Goal: Find specific page/section: Find specific page/section

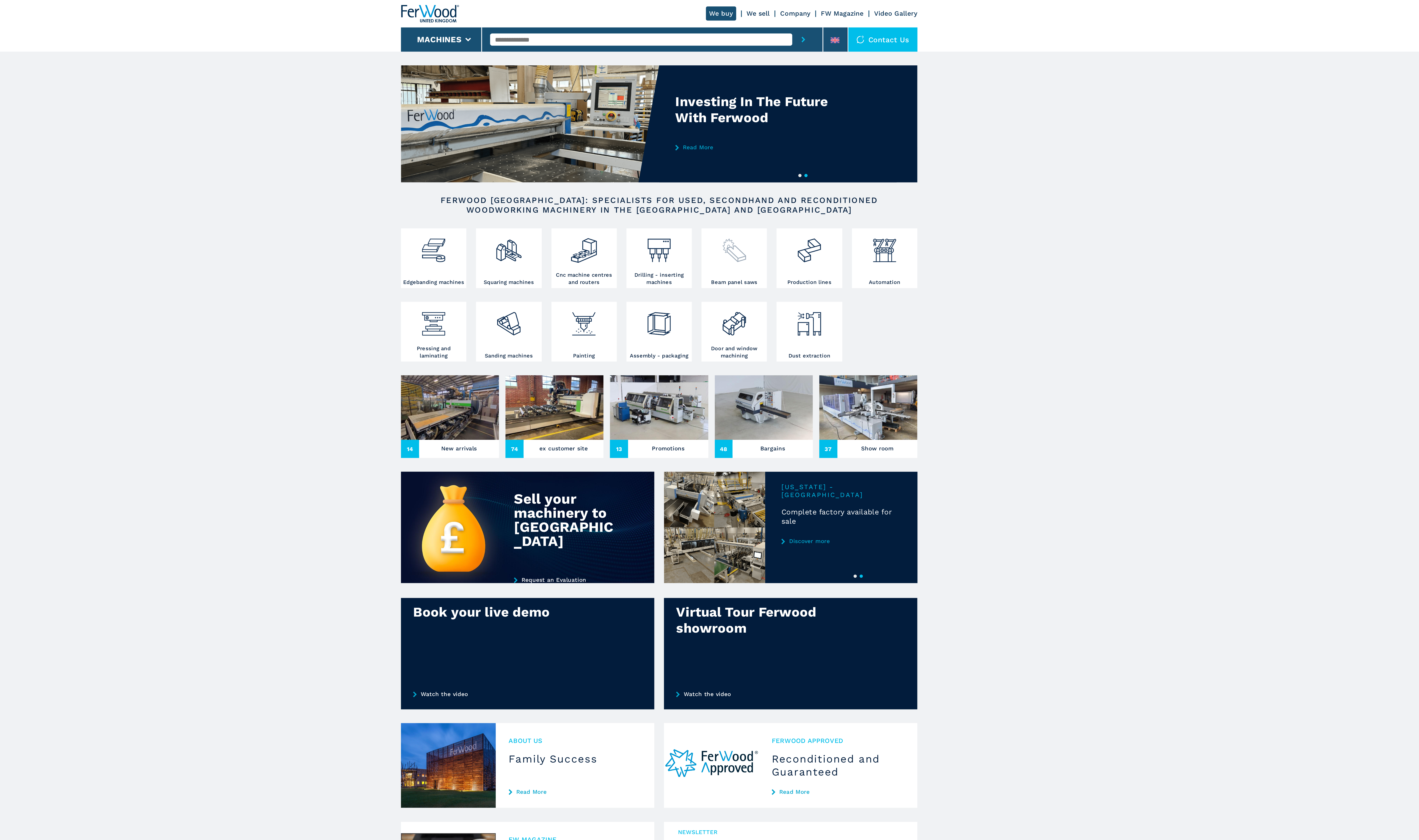
click at [755, 148] on div at bounding box center [750, 139] width 34 height 26
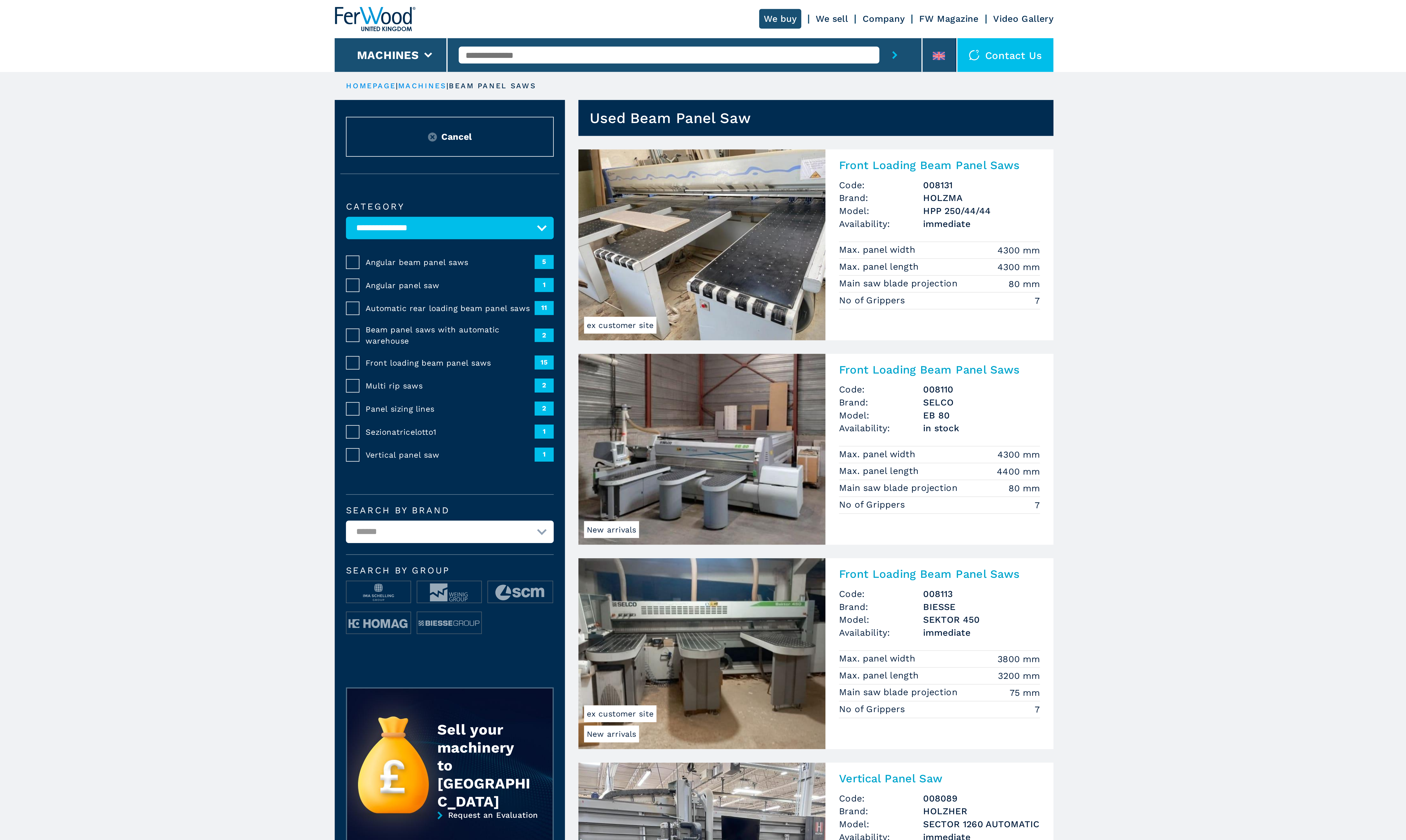
click at [592, 209] on select "**********" at bounding box center [607, 208] width 82 height 9
select select "*******"
click at [566, 204] on select "**********" at bounding box center [607, 208] width 82 height 9
